Goal: Task Accomplishment & Management: Manage account settings

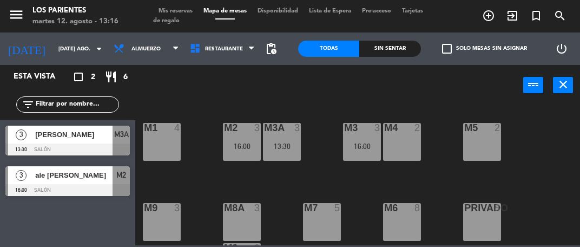
click at [184, 10] on span "Mis reservas" at bounding box center [175, 11] width 45 height 6
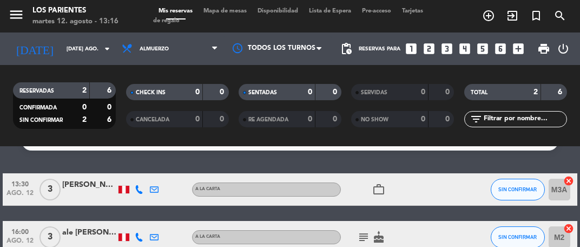
scroll to position [31, 0]
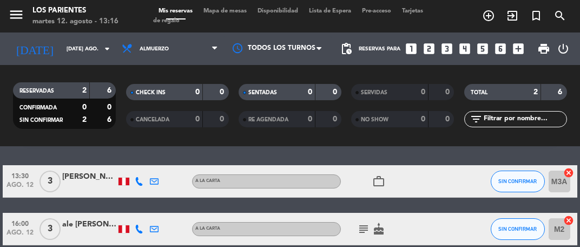
click at [378, 223] on icon "cake" at bounding box center [378, 229] width 13 height 13
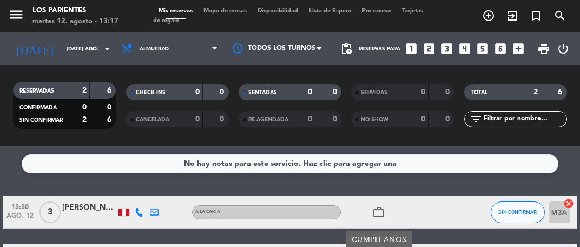
scroll to position [0, 0]
click at [219, 53] on span at bounding box center [217, 49] width 11 height 10
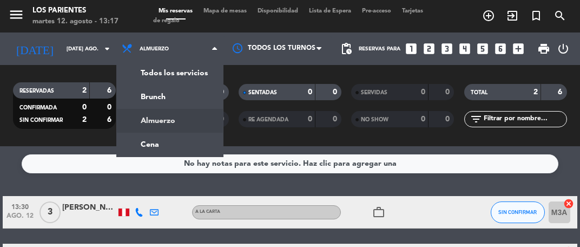
click at [186, 141] on div "menu Los Parientes martes 12. agosto - 13:17 Mis reservas Mapa de mesas Disponi…" at bounding box center [290, 73] width 580 height 146
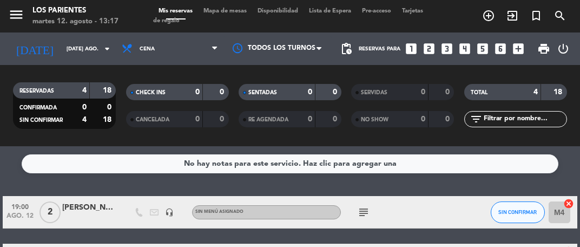
click at [364, 210] on icon "subject" at bounding box center [363, 212] width 13 height 13
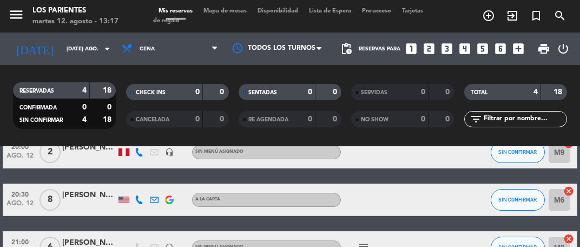
scroll to position [126, 0]
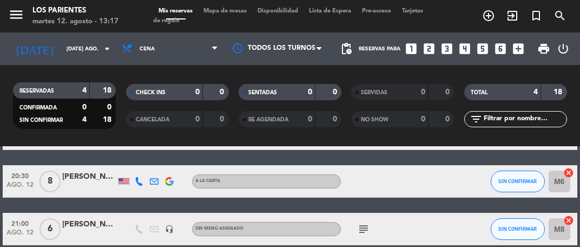
click at [361, 224] on icon "subject" at bounding box center [363, 229] width 13 height 13
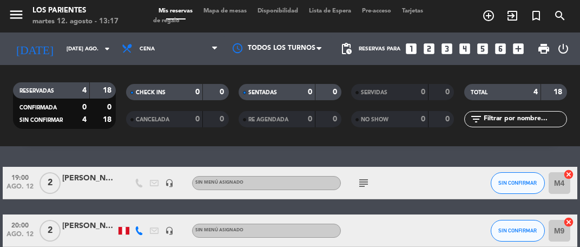
scroll to position [0, 0]
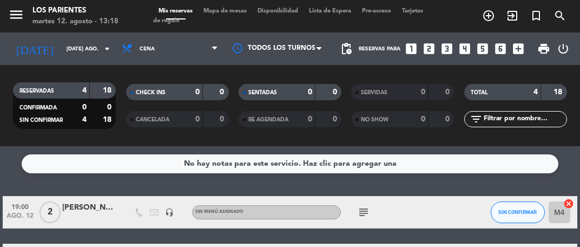
click at [104, 43] on icon "arrow_drop_down" at bounding box center [107, 48] width 13 height 13
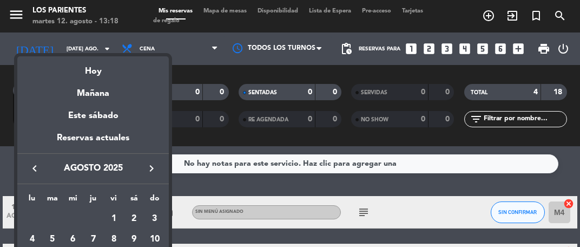
click at [438, 204] on div at bounding box center [290, 123] width 580 height 247
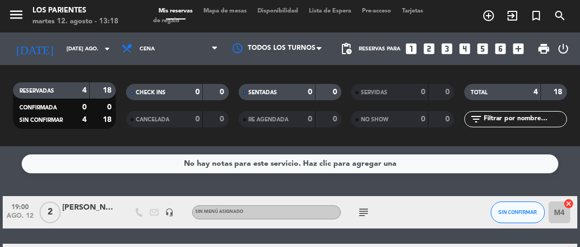
click at [102, 43] on icon "arrow_drop_down" at bounding box center [107, 48] width 13 height 13
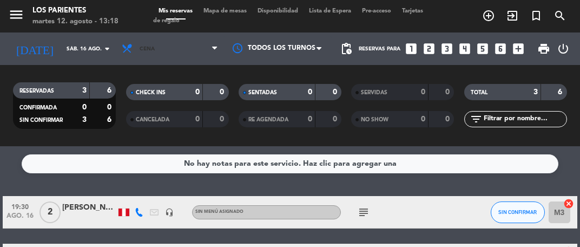
click at [210, 44] on span "Cena" at bounding box center [169, 49] width 107 height 24
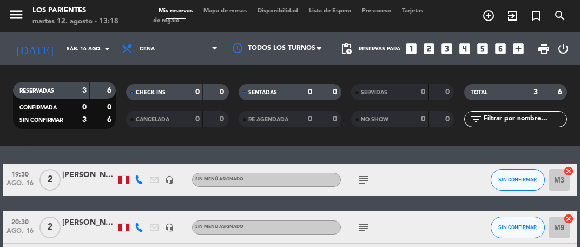
scroll to position [30, 0]
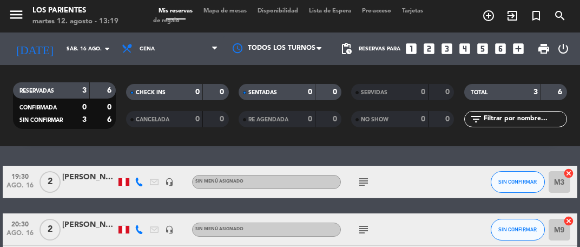
click at [367, 182] on icon "subject" at bounding box center [363, 181] width 13 height 13
click at [450, 232] on div at bounding box center [446, 229] width 29 height 32
click at [362, 178] on icon "subject" at bounding box center [363, 181] width 13 height 13
click at [101, 51] on icon "arrow_drop_down" at bounding box center [107, 48] width 13 height 13
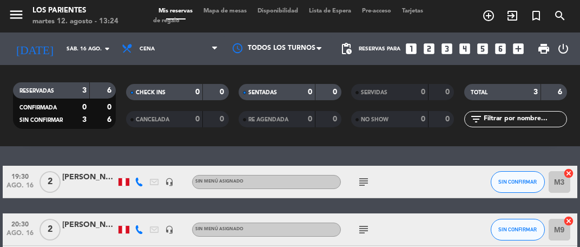
type input "vie. 15 ago."
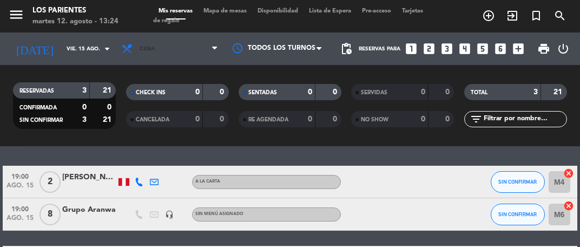
click at [208, 50] on span "Cena" at bounding box center [169, 49] width 107 height 24
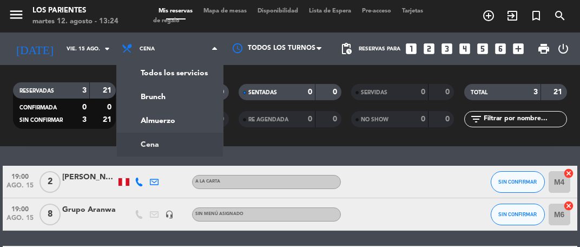
click at [190, 126] on div "menu Los Parientes martes 12. agosto - 13:24 Mis reservas Mapa de mesas Disponi…" at bounding box center [290, 73] width 580 height 146
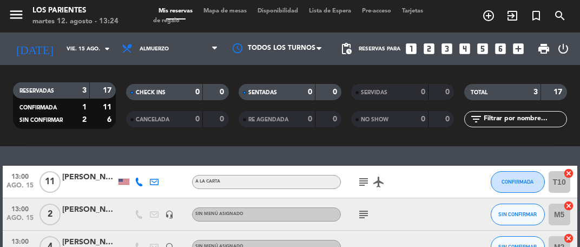
click at [467, 44] on icon "looks_4" at bounding box center [465, 49] width 14 height 14
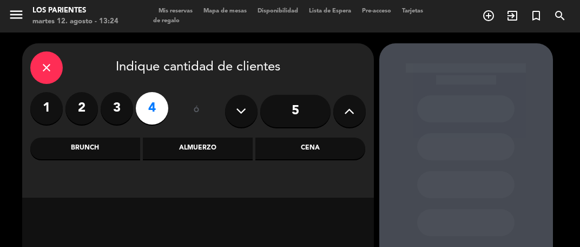
click at [213, 143] on div "Almuerzo" at bounding box center [198, 149] width 110 height 22
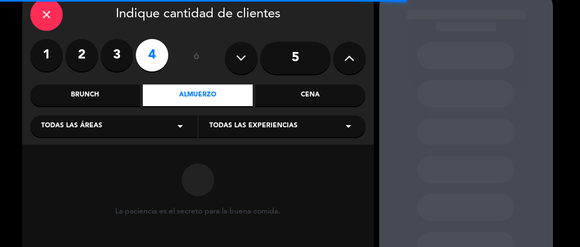
scroll to position [59, 0]
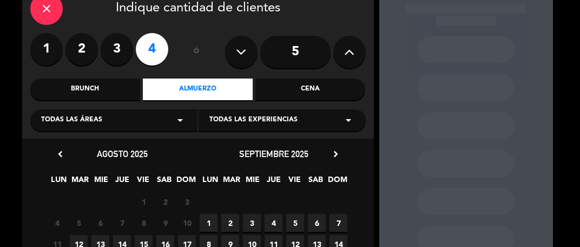
click at [148, 241] on span "15" at bounding box center [144, 244] width 18 height 18
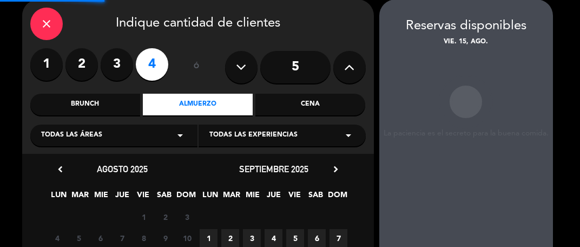
scroll to position [43, 0]
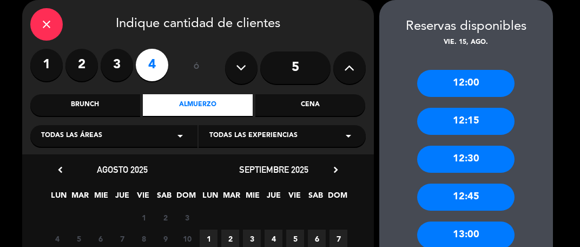
click at [479, 233] on div "13:00" at bounding box center [465, 234] width 97 height 27
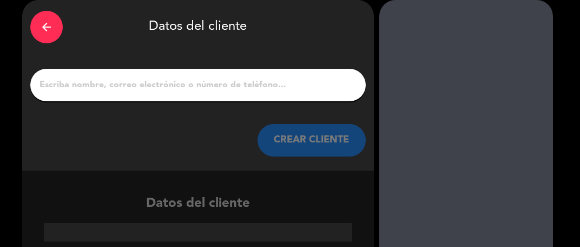
click at [297, 85] on input "1" at bounding box center [197, 84] width 319 height 15
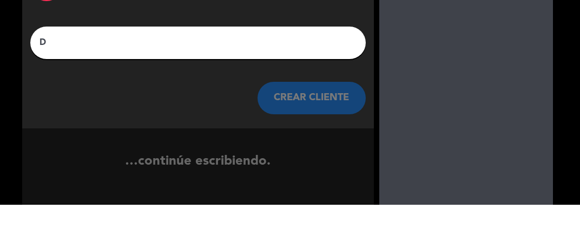
scroll to position [26, 0]
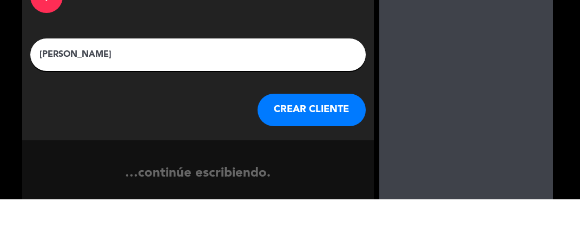
type input "Dino castillo"
click at [366, 70] on div "arrow_back Datos del cliente Dino castillo CREAR CLIENTE" at bounding box center [198, 102] width 352 height 171
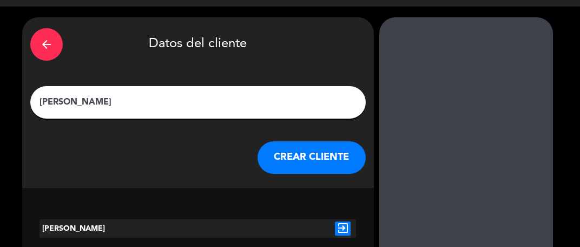
click at [327, 149] on button "CREAR CLIENTE" at bounding box center [312, 157] width 108 height 32
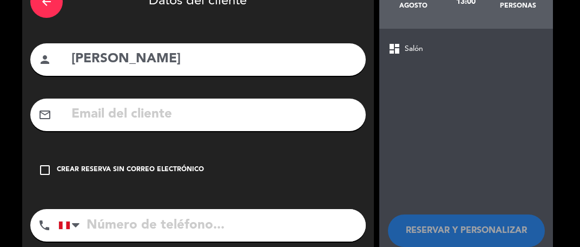
scroll to position [69, 0]
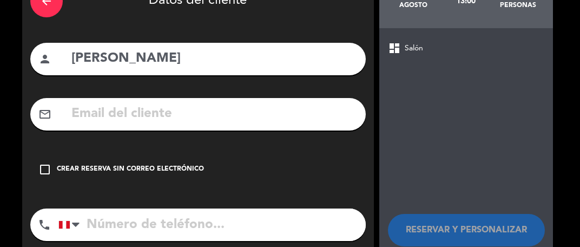
click at [162, 173] on div "Crear reserva sin correo electrónico" at bounding box center [130, 169] width 147 height 11
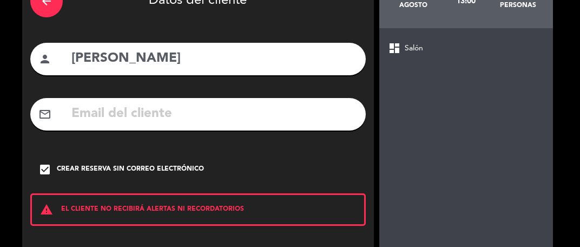
scroll to position [119, 0]
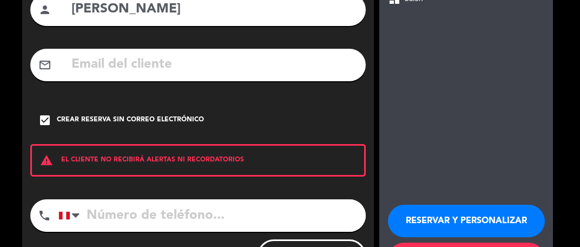
click at [495, 225] on button "RESERVAR Y PERSONALIZAR" at bounding box center [466, 221] width 157 height 32
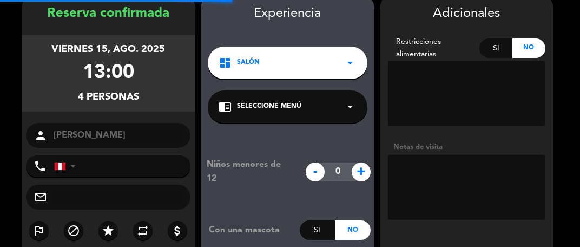
scroll to position [43, 0]
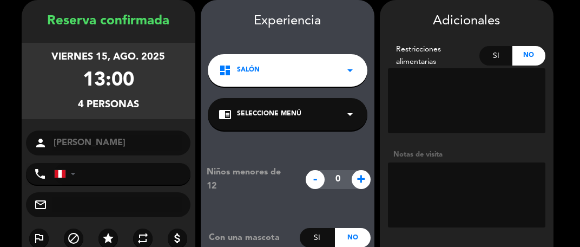
click at [450, 173] on textarea at bounding box center [467, 194] width 158 height 65
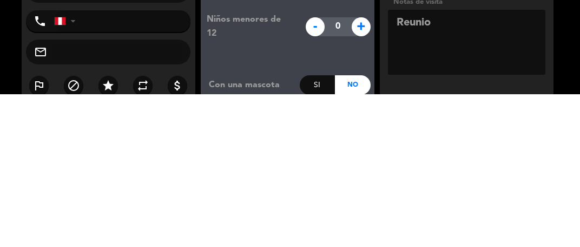
type textarea "Reunion"
click at [545, 185] on textarea at bounding box center [467, 194] width 158 height 65
type textarea "Reunión comercial"
click at [563, 193] on booking-confirmed "Reserva confirmada viernes 15, ago. 2025 13:00 4 personas person Dino castillo …" at bounding box center [290, 189] width 559 height 379
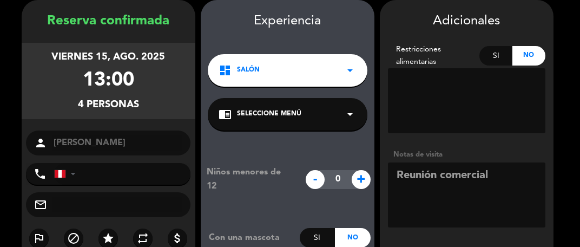
scroll to position [136, 0]
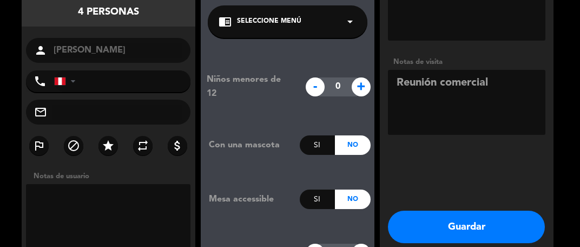
click at [496, 231] on button "Guardar" at bounding box center [466, 227] width 157 height 32
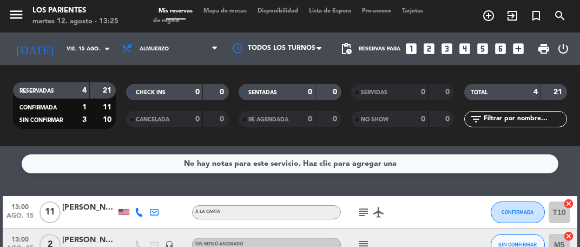
click at [501, 42] on icon "looks_6" at bounding box center [501, 49] width 14 height 14
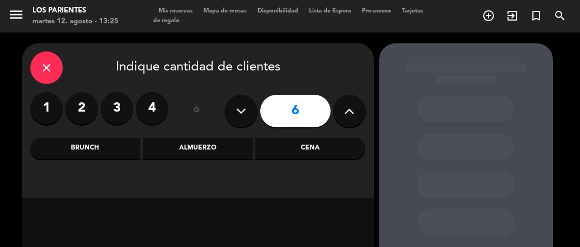
click at [217, 142] on div "Almuerzo" at bounding box center [198, 149] width 110 height 22
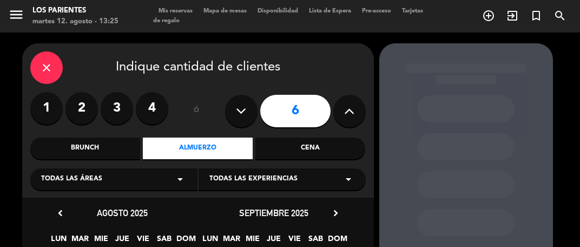
scroll to position [67, 0]
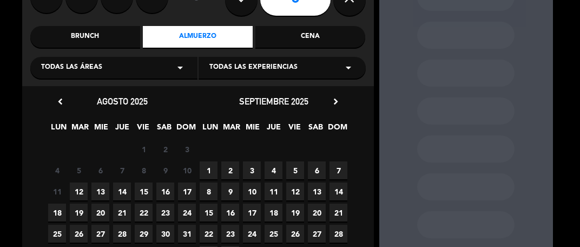
click at [76, 185] on span "12" at bounding box center [79, 191] width 18 height 18
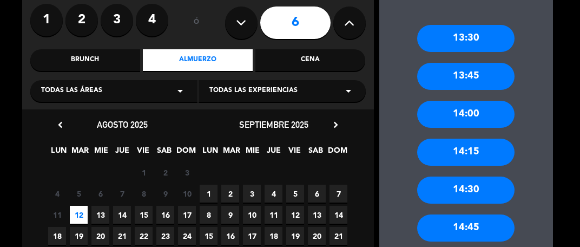
scroll to position [0, 0]
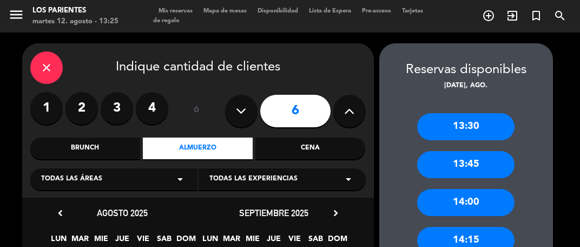
click at [316, 147] on div "Cena" at bounding box center [311, 149] width 110 height 22
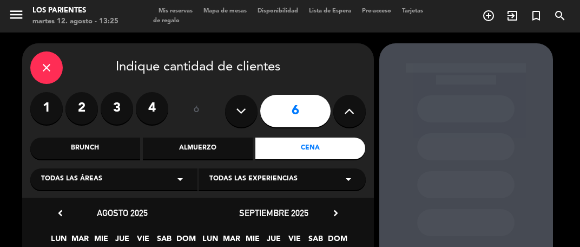
scroll to position [82, 0]
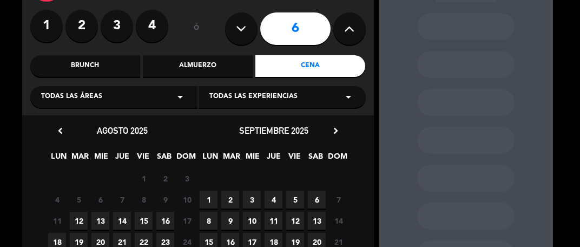
click at [77, 214] on span "12" at bounding box center [79, 221] width 18 height 18
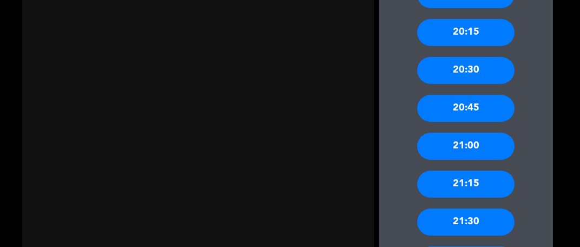
scroll to position [515, 0]
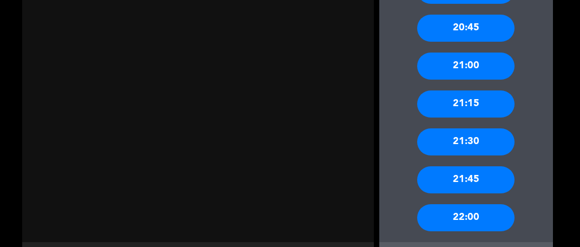
click at [487, 63] on div "21:00" at bounding box center [465, 66] width 97 height 27
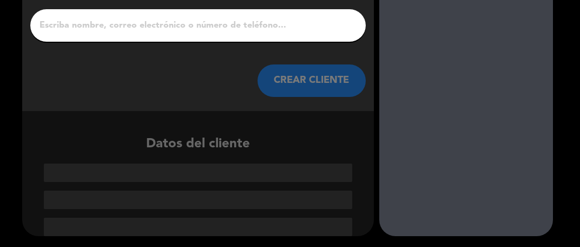
scroll to position [51, 0]
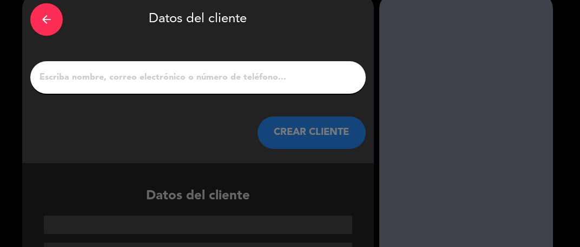
click at [286, 74] on input "1" at bounding box center [197, 77] width 319 height 15
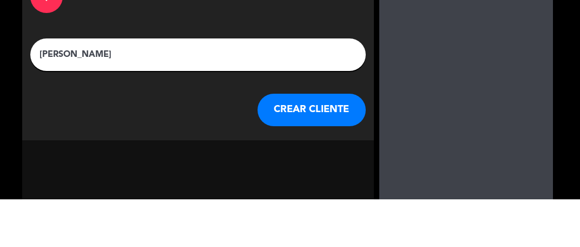
scroll to position [26, 0]
type input "[PERSON_NAME]"
click at [368, 74] on div "arrow_back Datos del cliente Miguel salazar CREAR CLIENTE" at bounding box center [198, 102] width 352 height 171
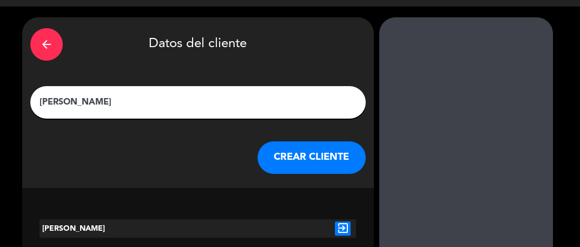
click at [323, 152] on button "CREAR CLIENTE" at bounding box center [312, 157] width 108 height 32
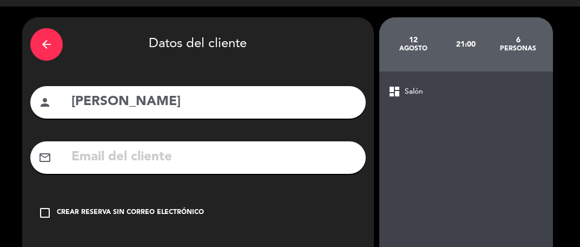
click at [173, 210] on div "Crear reserva sin correo electrónico" at bounding box center [130, 212] width 147 height 11
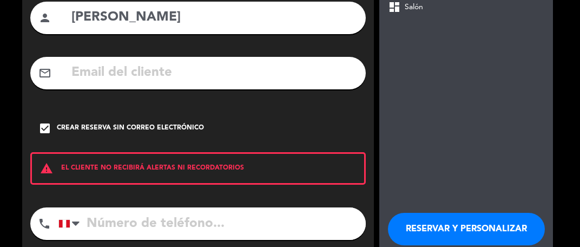
scroll to position [109, 0]
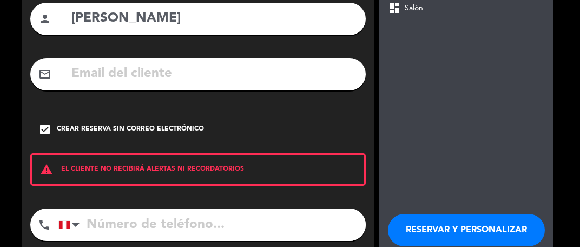
click at [475, 225] on button "RESERVAR Y PERSONALIZAR" at bounding box center [466, 230] width 157 height 32
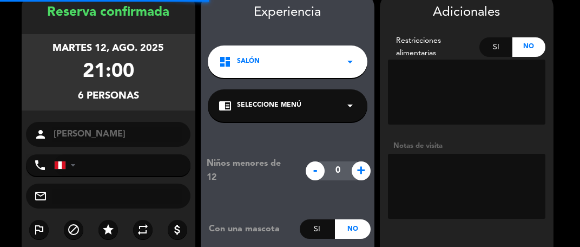
scroll to position [43, 0]
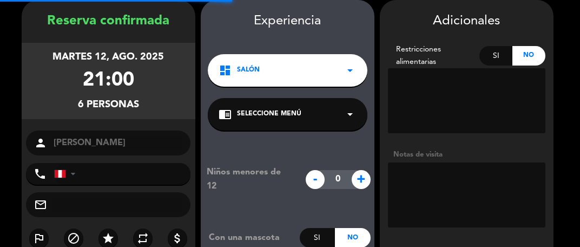
click at [471, 184] on textarea at bounding box center [467, 194] width 158 height 65
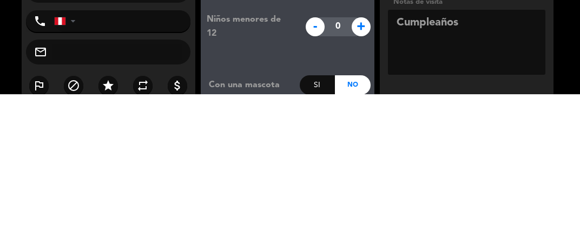
type textarea "Cumpleaños"
click at [562, 200] on booking-confirmed "Reserva confirmada martes 12, ago. 2025 21:00 6 personas person Miguel salazar …" at bounding box center [290, 189] width 559 height 379
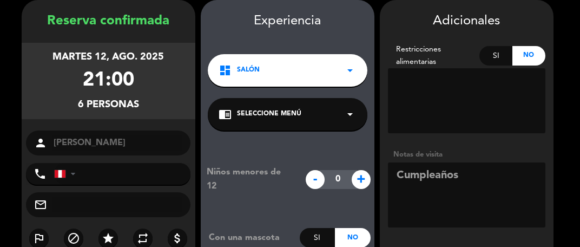
scroll to position [136, 0]
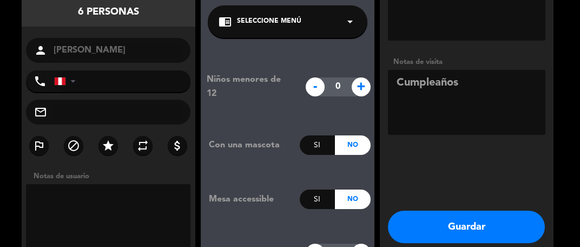
click at [512, 227] on button "Guardar" at bounding box center [466, 227] width 157 height 32
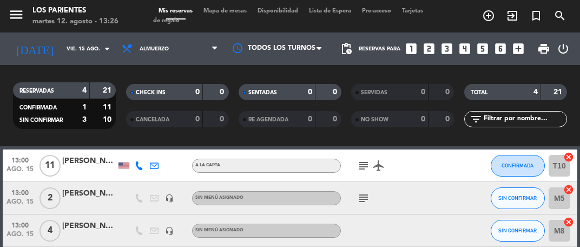
scroll to position [48, 0]
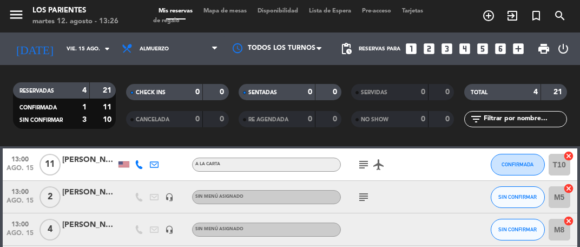
click at [367, 160] on icon "subject" at bounding box center [363, 164] width 13 height 13
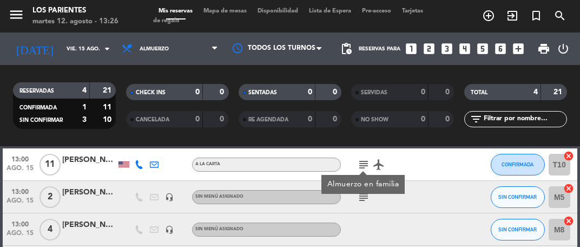
click at [453, 214] on div at bounding box center [446, 229] width 29 height 32
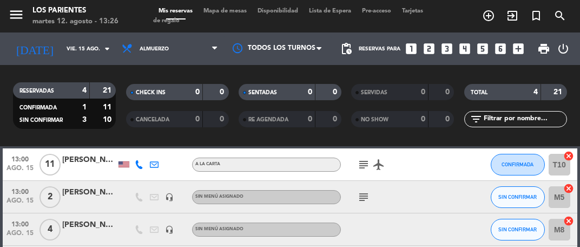
click at [101, 49] on icon "arrow_drop_down" at bounding box center [107, 48] width 13 height 13
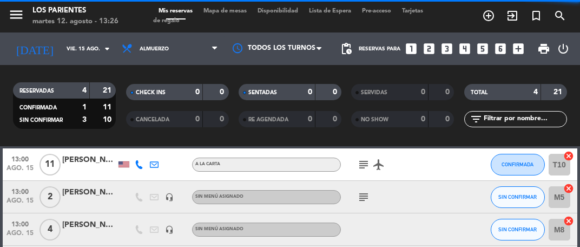
type input "sáb. 16 ago."
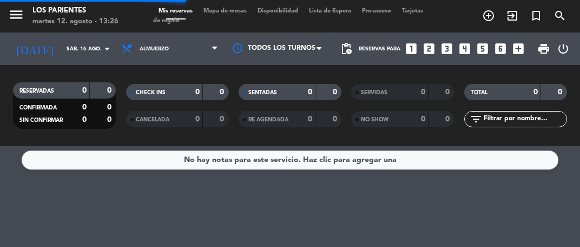
scroll to position [0, 0]
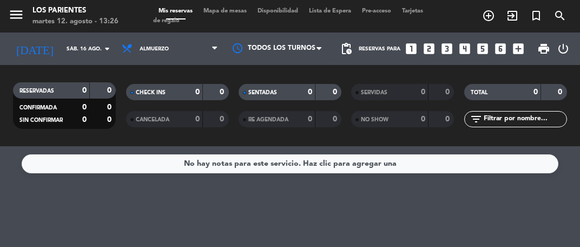
click at [432, 43] on icon "looks_two" at bounding box center [429, 49] width 14 height 14
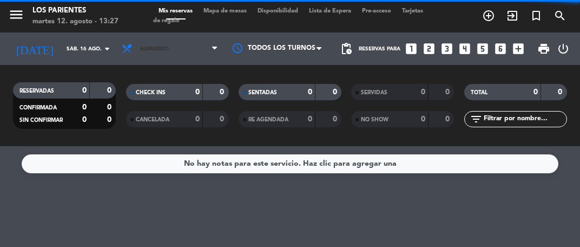
click at [217, 45] on icon at bounding box center [214, 48] width 5 height 9
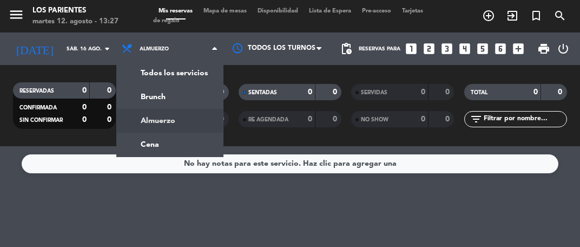
click at [184, 146] on ng-component "menu Los Parientes martes 12. agosto - 13:27 Mis reservas Mapa de mesas Disponi…" at bounding box center [290, 123] width 580 height 247
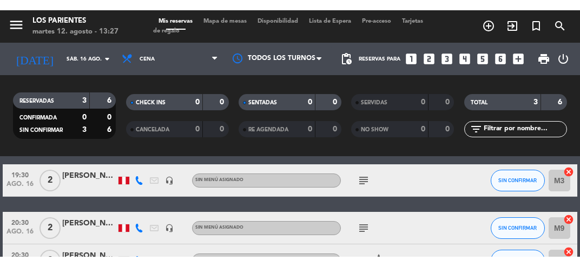
scroll to position [46, 0]
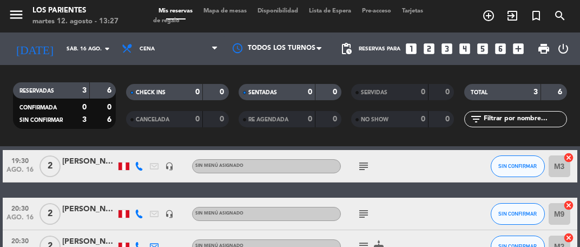
click at [361, 161] on icon "subject" at bounding box center [363, 166] width 13 height 13
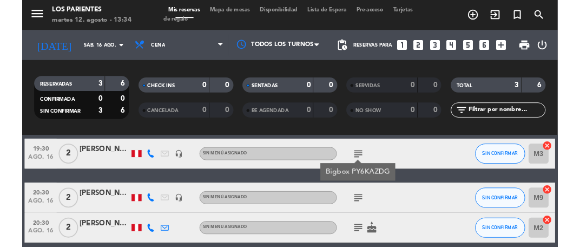
scroll to position [43, 0]
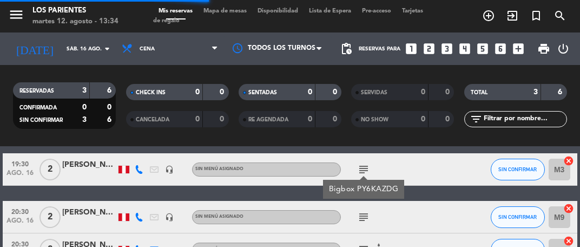
click at [96, 49] on input "sáb. 16 ago." at bounding box center [97, 49] width 73 height 17
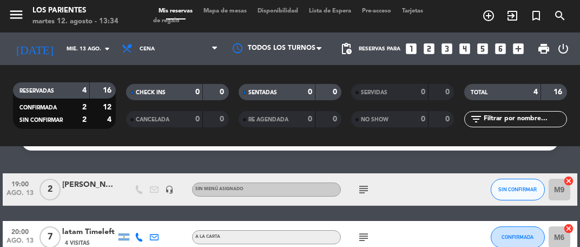
scroll to position [22, 0]
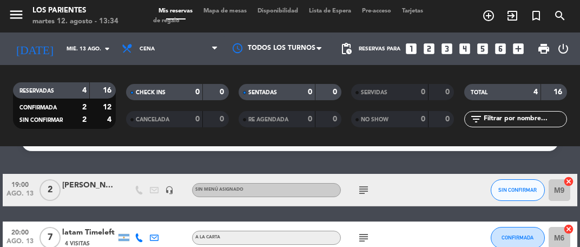
click at [363, 190] on icon "subject" at bounding box center [363, 190] width 13 height 13
click at [102, 47] on icon "arrow_drop_down" at bounding box center [107, 48] width 13 height 13
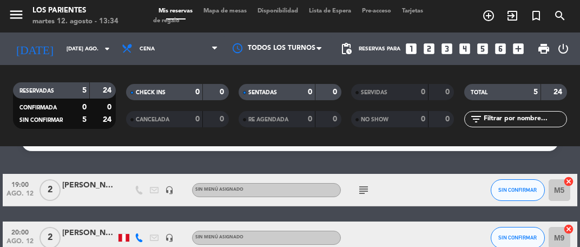
click at [365, 194] on icon "subject" at bounding box center [363, 190] width 13 height 13
click at [102, 44] on icon "arrow_drop_down" at bounding box center [107, 48] width 13 height 13
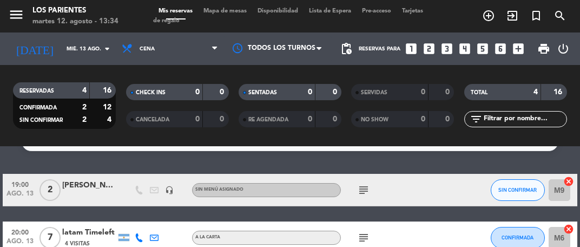
click at [455, 246] on div at bounding box center [446, 237] width 29 height 32
click at [93, 41] on input "mié. 13 ago." at bounding box center [97, 49] width 73 height 17
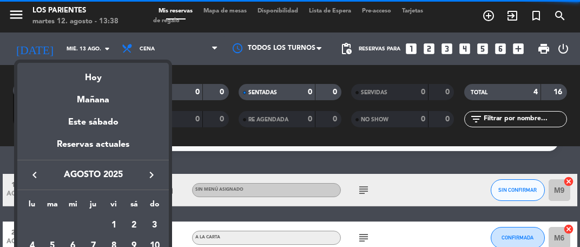
click at [127, 69] on div "Hoy" at bounding box center [93, 74] width 152 height 22
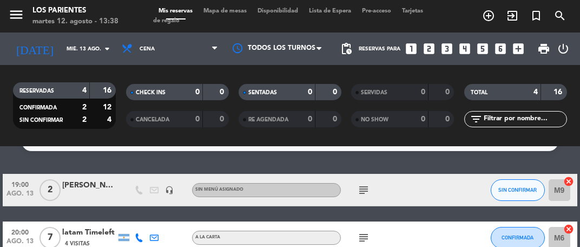
type input "[DATE] ago."
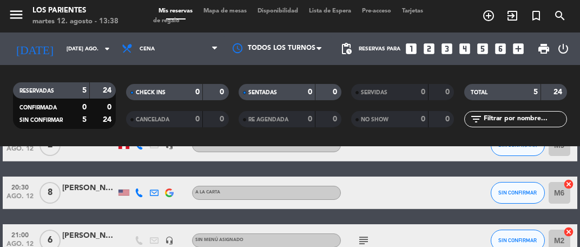
scroll to position [115, 0]
click at [212, 48] on icon at bounding box center [214, 48] width 5 height 9
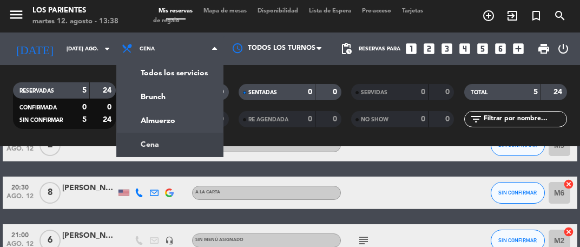
click at [193, 113] on div "menu Los Parientes martes 12. agosto - 13:38 Mis reservas Mapa de mesas Disponi…" at bounding box center [290, 73] width 580 height 146
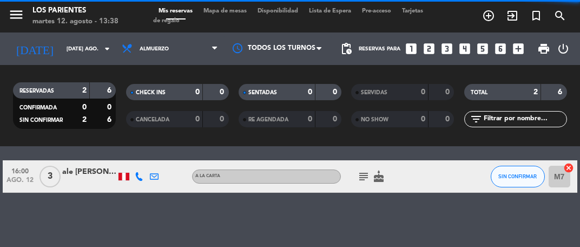
scroll to position [31, 0]
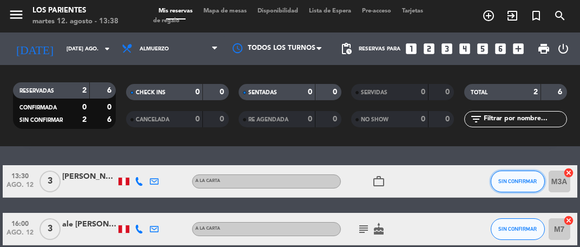
click at [522, 178] on span "SIN CONFIRMAR" at bounding box center [518, 181] width 38 height 6
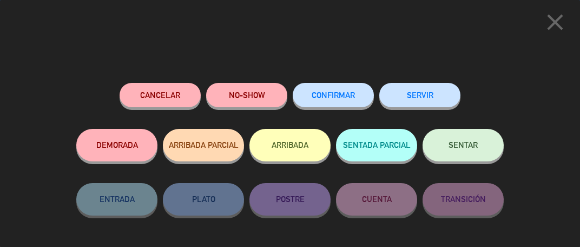
click at [478, 147] on span "SENTAR" at bounding box center [463, 144] width 29 height 9
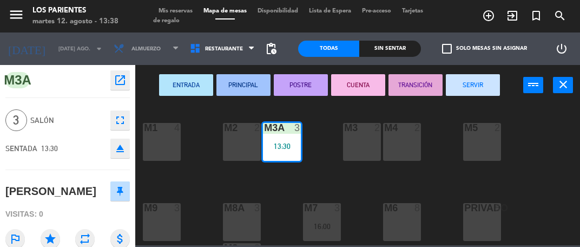
click at [250, 143] on div "M2 2" at bounding box center [242, 142] width 38 height 38
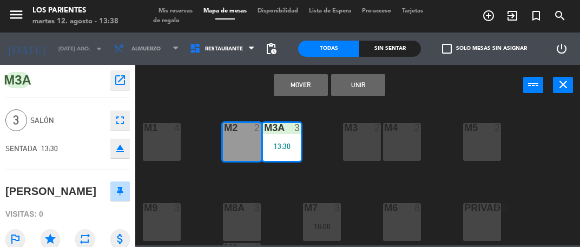
click at [309, 88] on button "Mover" at bounding box center [301, 85] width 54 height 22
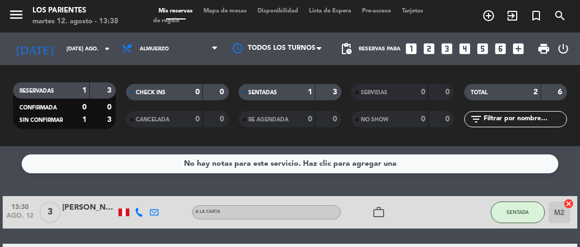
scroll to position [31, 0]
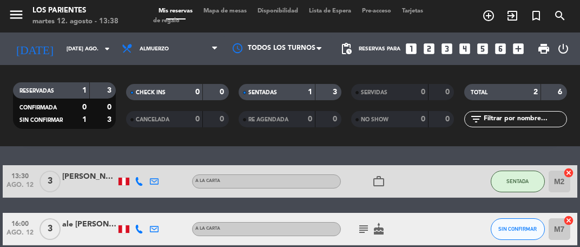
click at [366, 227] on icon "subject" at bounding box center [363, 229] width 13 height 13
click at [454, 234] on div at bounding box center [446, 229] width 29 height 32
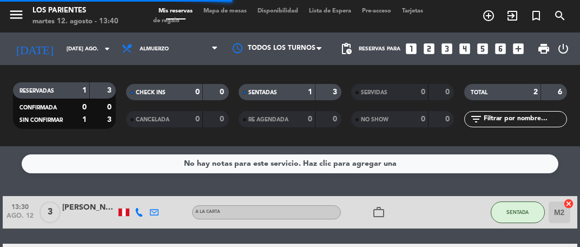
click at [240, 12] on span "Mapa de mesas" at bounding box center [225, 11] width 54 height 6
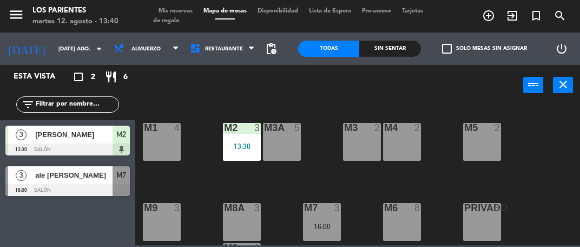
scroll to position [116, 0]
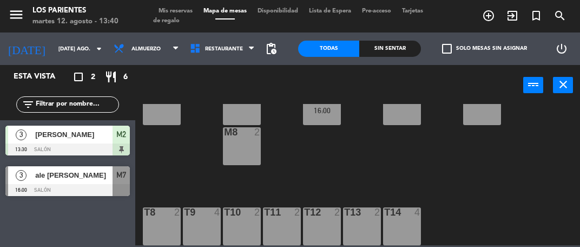
click at [365, 225] on div "T13 2" at bounding box center [362, 226] width 38 height 38
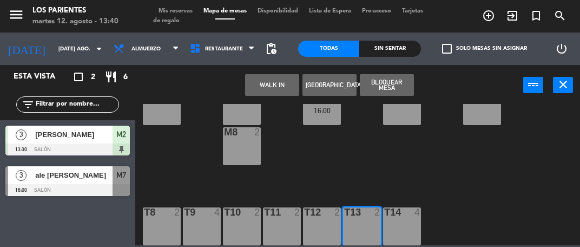
click at [407, 224] on div "T14 4" at bounding box center [402, 226] width 38 height 38
click at [279, 83] on button "WALK IN" at bounding box center [272, 85] width 54 height 22
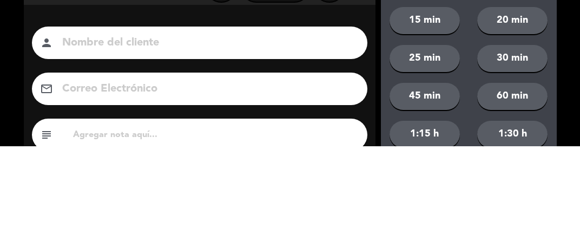
click at [316, 115] on div "Nombre del cliente person Correo Electrónico email subject phone [GEOGRAPHIC_DA…" at bounding box center [200, 231] width 352 height 250
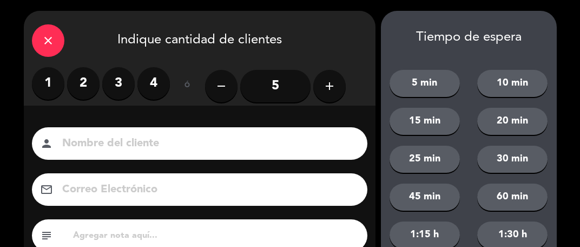
click at [120, 79] on label "3" at bounding box center [118, 83] width 32 height 32
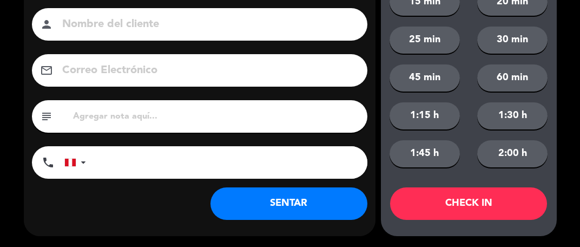
click at [310, 202] on button "SENTAR" at bounding box center [289, 203] width 157 height 32
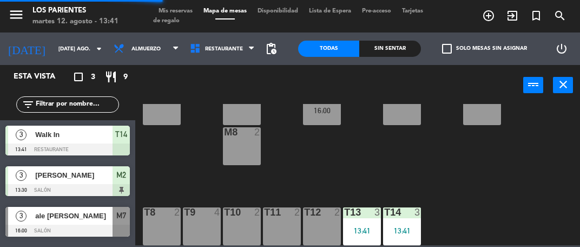
scroll to position [0, 0]
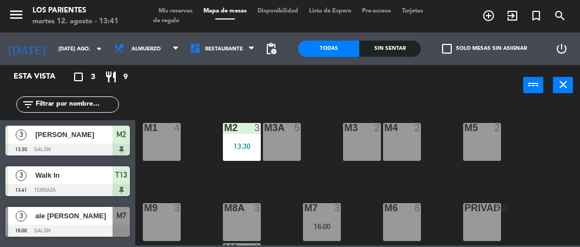
click at [183, 1] on div "menu Los Parientes martes 12. agosto - 13:41 Mis reservas Mapa de mesas Disponi…" at bounding box center [290, 16] width 580 height 32
click at [180, 9] on span "Mis reservas" at bounding box center [175, 11] width 45 height 6
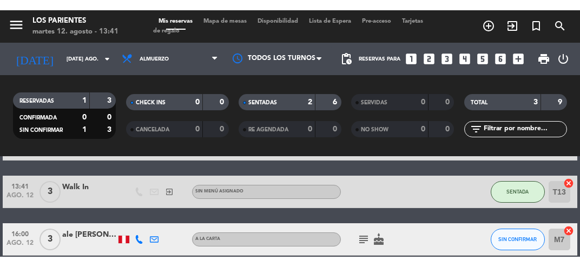
scroll to position [79, 0]
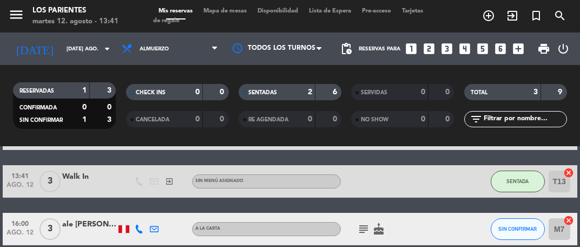
click at [365, 234] on icon "subject" at bounding box center [363, 229] width 13 height 13
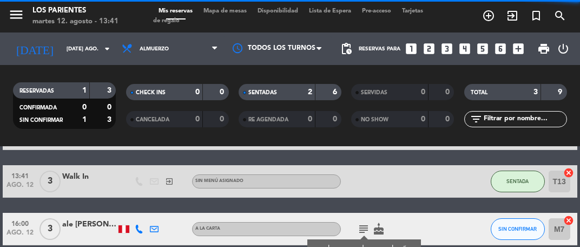
click at [463, 246] on div "No hay notas para este servicio. Haz clic para agregar una 13:30 ago. 12 3 [PER…" at bounding box center [290, 196] width 580 height 101
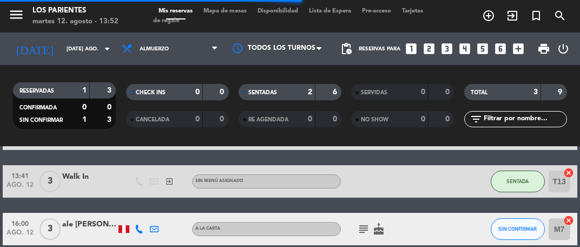
scroll to position [74, 0]
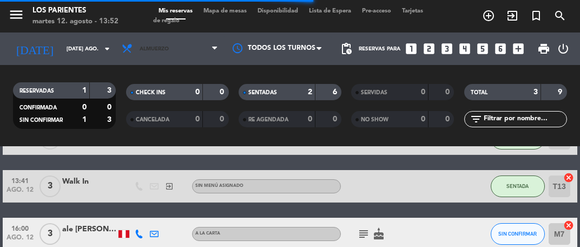
click at [211, 45] on span "Almuerzo" at bounding box center [169, 49] width 107 height 24
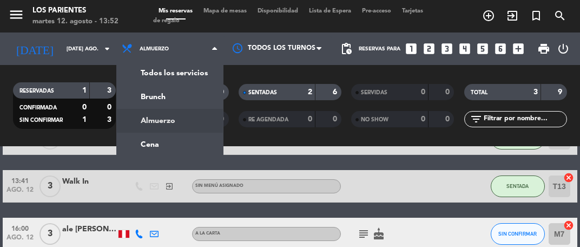
click at [190, 145] on div "menu Los Parientes martes 12. agosto - 13:52 Mis reservas Mapa de mesas Disponi…" at bounding box center [290, 73] width 580 height 146
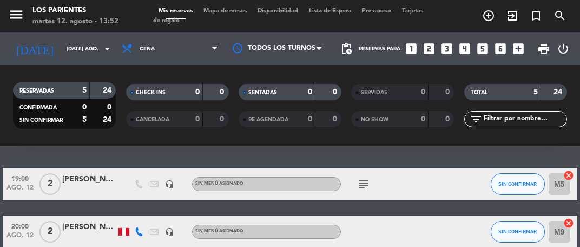
scroll to position [29, 0]
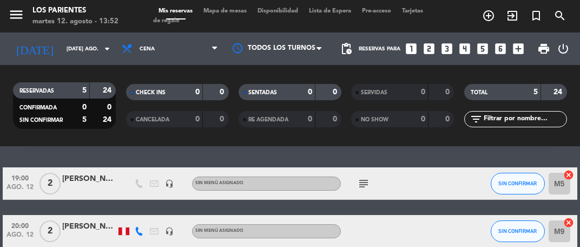
click at [358, 188] on icon "subject" at bounding box center [363, 183] width 13 height 13
click at [449, 227] on div at bounding box center [446, 231] width 29 height 32
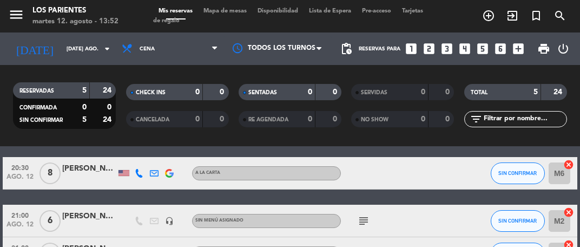
scroll to position [134, 0]
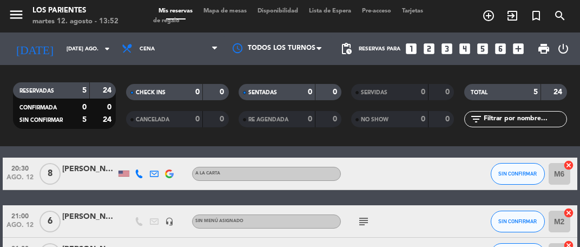
click at [364, 215] on icon "subject" at bounding box center [363, 221] width 13 height 13
click at [93, 246] on div "[PERSON_NAME]" at bounding box center [89, 249] width 54 height 12
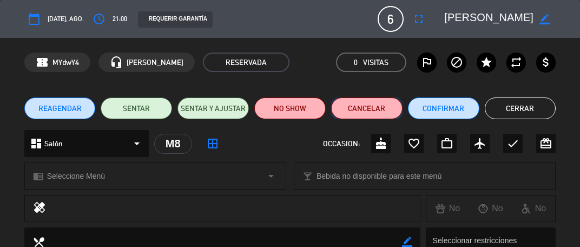
click at [371, 103] on button "Cancelar" at bounding box center [366, 108] width 71 height 22
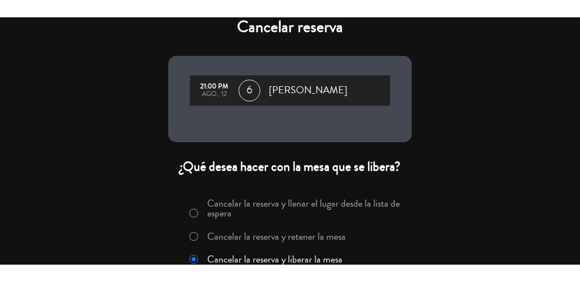
scroll to position [11, 0]
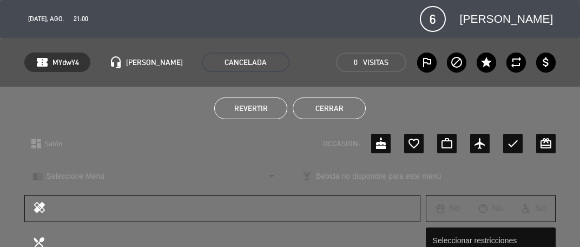
click at [294, 162] on div "local_bar Bebida no disponible para este menú arrow_drop_down" at bounding box center [425, 175] width 262 height 27
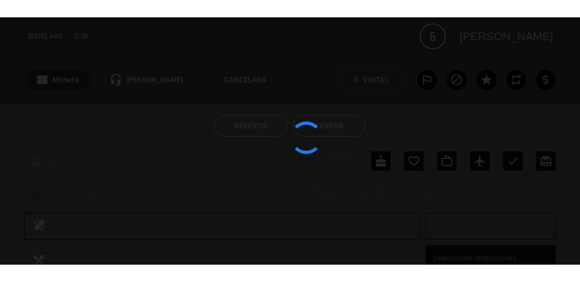
scroll to position [124, 0]
